Goal: Transaction & Acquisition: Purchase product/service

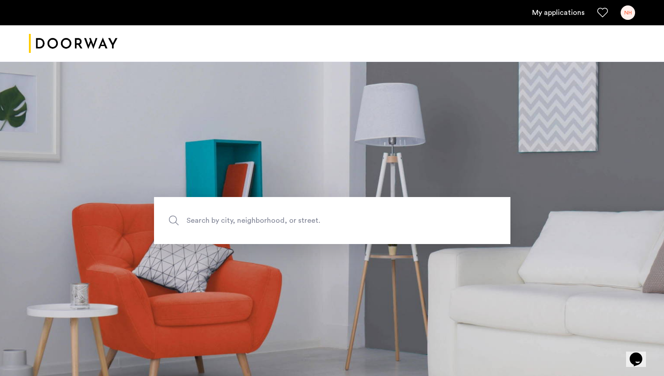
click at [552, 21] on div "My applications NH" at bounding box center [332, 12] width 664 height 25
click at [550, 14] on link "My applications" at bounding box center [558, 12] width 52 height 11
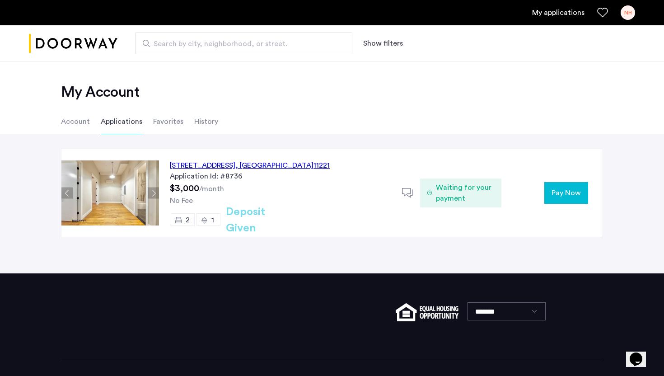
click at [560, 188] on span "Pay Now" at bounding box center [565, 192] width 29 height 11
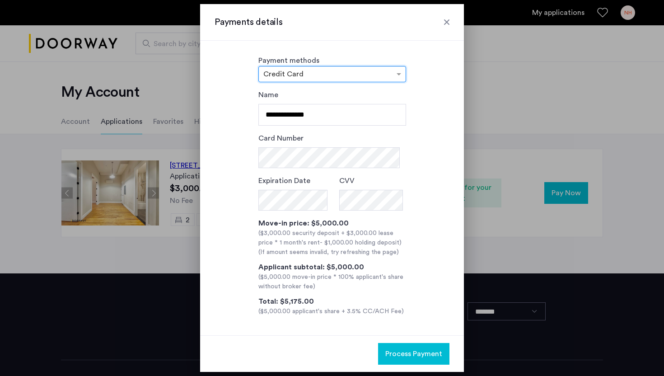
click at [447, 21] on div at bounding box center [446, 22] width 9 height 9
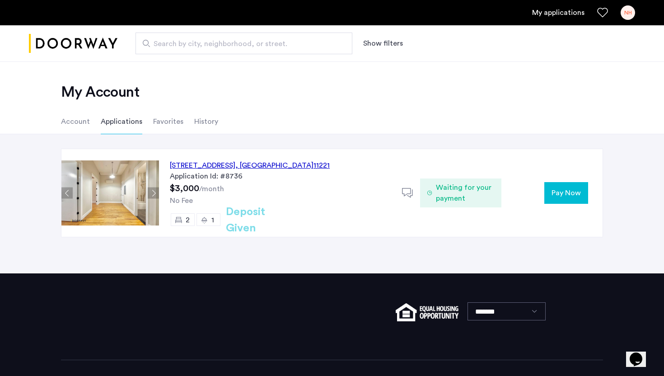
click at [605, 117] on ul "Account Applications Favorites History" at bounding box center [331, 121] width 569 height 25
click at [575, 205] on div "[STREET_ADDRESS] Application Id: #8736 $3,000 /month No Fee 2 1 Deposit Given D…" at bounding box center [380, 193] width 443 height 88
click at [568, 193] on span "Pay Now" at bounding box center [565, 192] width 29 height 11
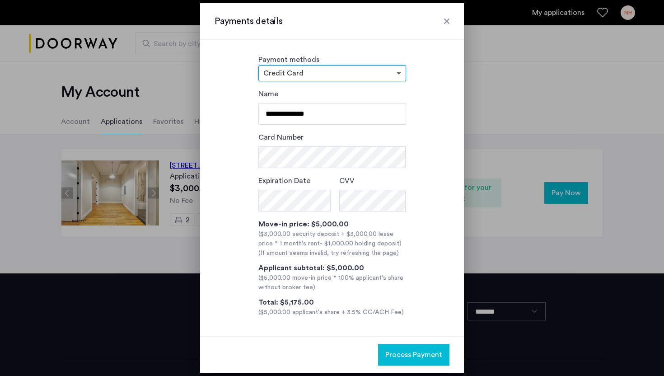
click at [397, 71] on span at bounding box center [399, 73] width 11 height 11
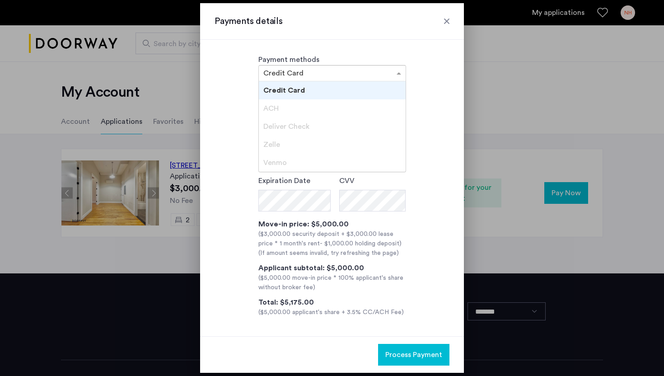
click at [354, 113] on div "ACH" at bounding box center [332, 108] width 147 height 18
click at [412, 43] on div "**********" at bounding box center [332, 188] width 264 height 296
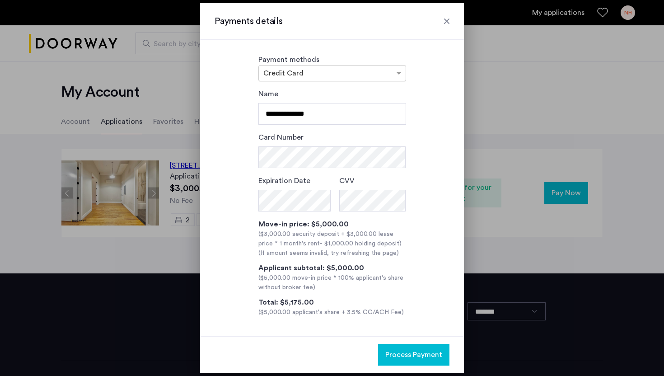
click at [389, 70] on div at bounding box center [332, 73] width 147 height 11
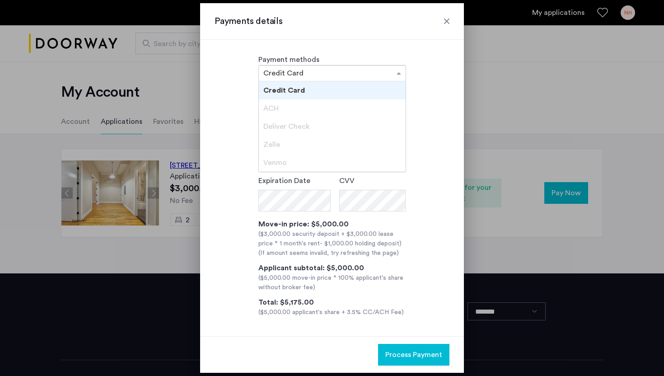
click at [376, 107] on div "ACH" at bounding box center [332, 108] width 147 height 18
click at [367, 130] on div "Deliver Check" at bounding box center [332, 126] width 147 height 18
click at [362, 147] on div "Zelle" at bounding box center [332, 144] width 147 height 18
click at [361, 158] on div "Venmo" at bounding box center [332, 163] width 147 height 18
click at [360, 161] on div "Venmo" at bounding box center [332, 163] width 147 height 18
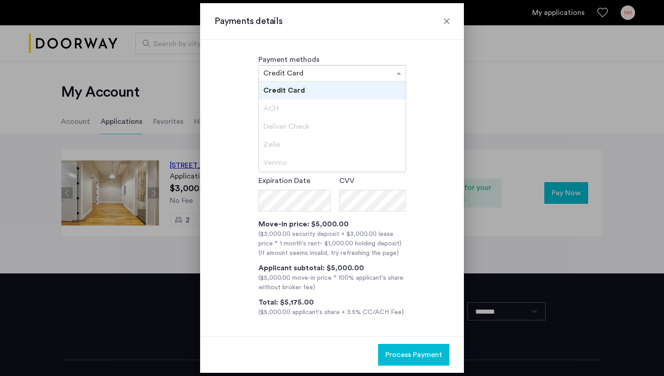
click at [360, 139] on div "Zelle" at bounding box center [332, 144] width 147 height 18
click at [360, 112] on div "ACH" at bounding box center [332, 108] width 147 height 18
click at [356, 75] on input "text" at bounding box center [323, 74] width 120 height 6
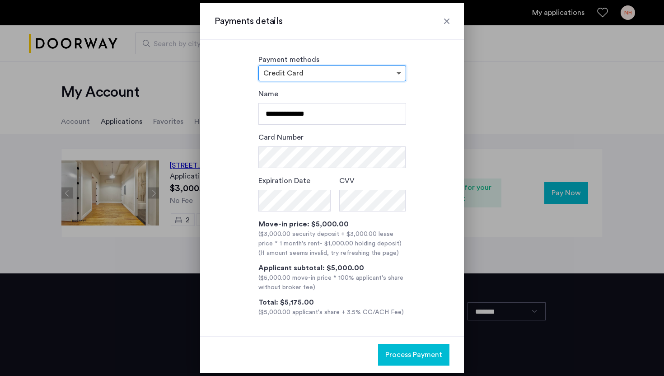
click at [396, 74] on span at bounding box center [399, 73] width 11 height 11
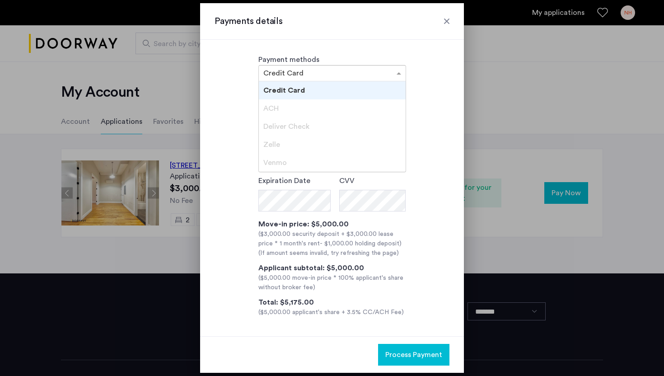
click at [385, 112] on div "ACH" at bounding box center [332, 108] width 147 height 18
click at [385, 125] on div "Deliver Check" at bounding box center [332, 126] width 147 height 18
click at [400, 76] on span at bounding box center [399, 73] width 11 height 11
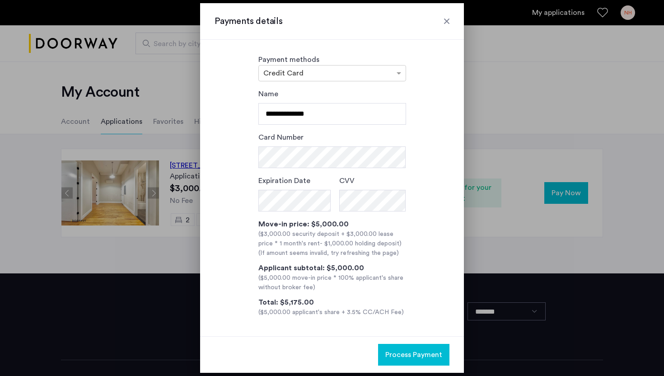
click at [408, 110] on div "**********" at bounding box center [331, 202] width 235 height 228
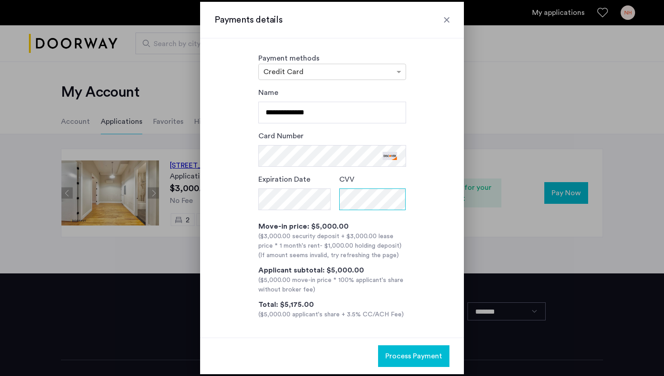
scroll to position [1, 0]
click at [407, 354] on span "Process Payment" at bounding box center [413, 355] width 57 height 11
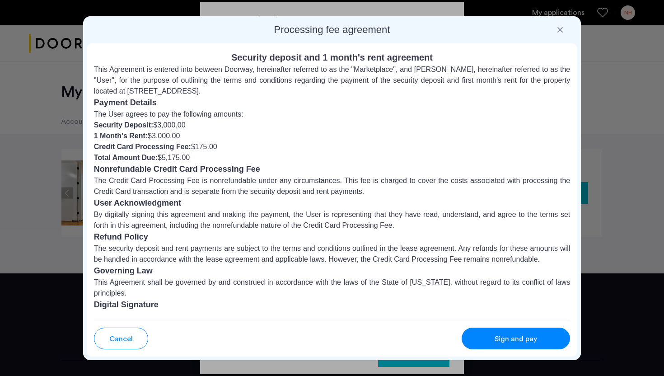
click at [526, 339] on span "Sign and pay" at bounding box center [515, 338] width 42 height 11
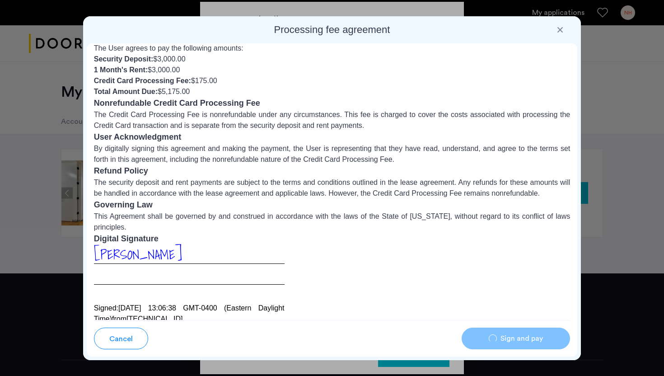
scroll to position [78, 0]
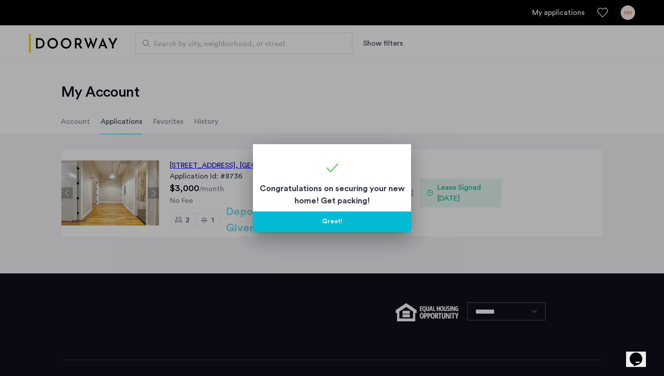
click at [338, 228] on button "Great!" at bounding box center [332, 221] width 158 height 20
